Goal: Find contact information: Find contact information

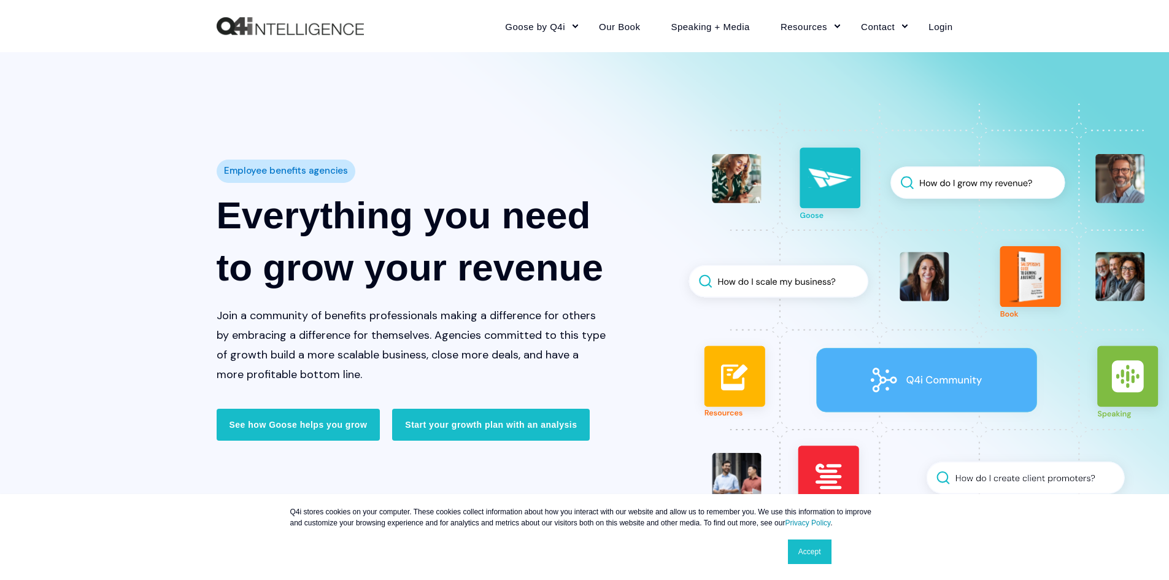
click at [879, 107] on link "About" at bounding box center [901, 111] width 98 height 28
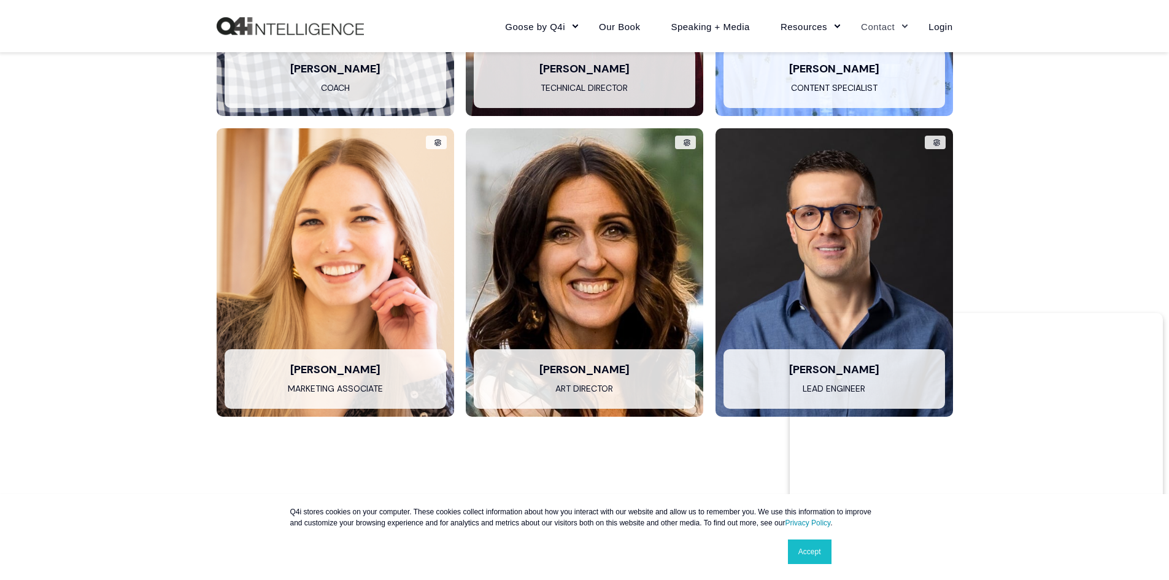
scroll to position [2086, 0]
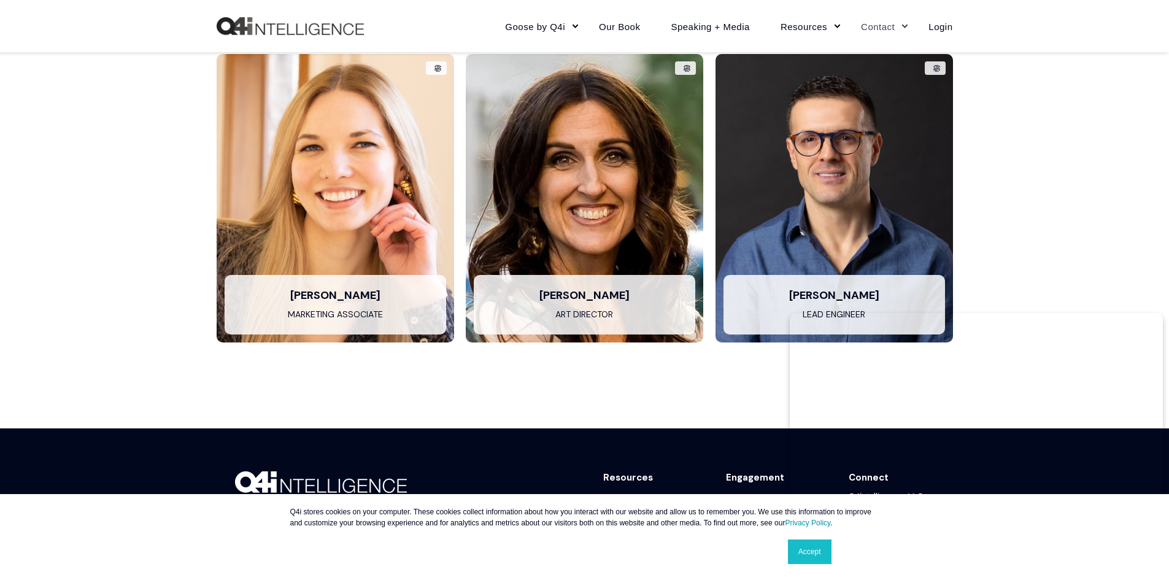
click at [347, 240] on link "Connect on LinkedIn" at bounding box center [335, 236] width 200 height 16
